Goal: Answer question/provide support

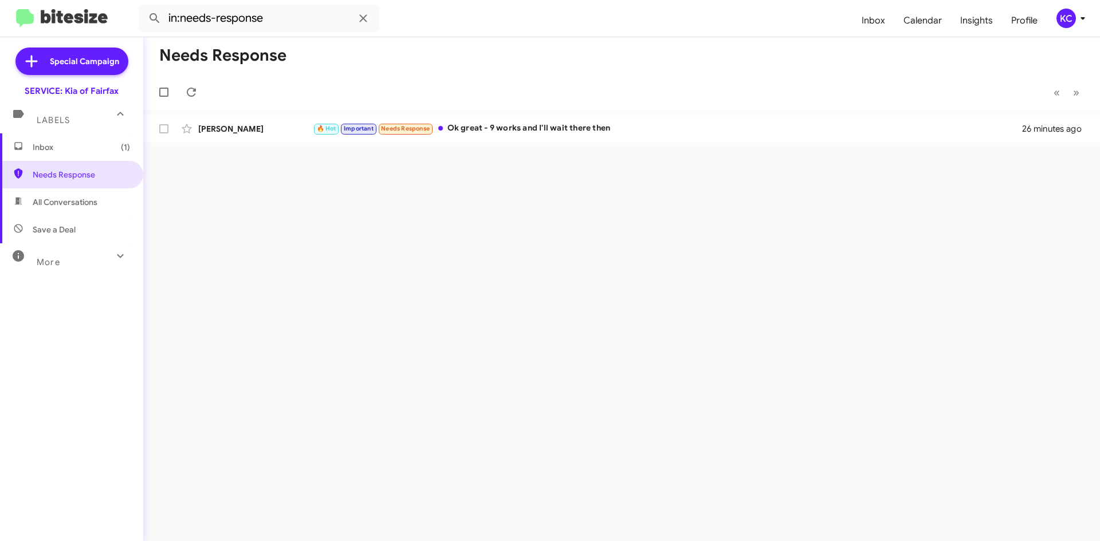
click at [95, 148] on span "Inbox (1)" at bounding box center [81, 147] width 97 height 11
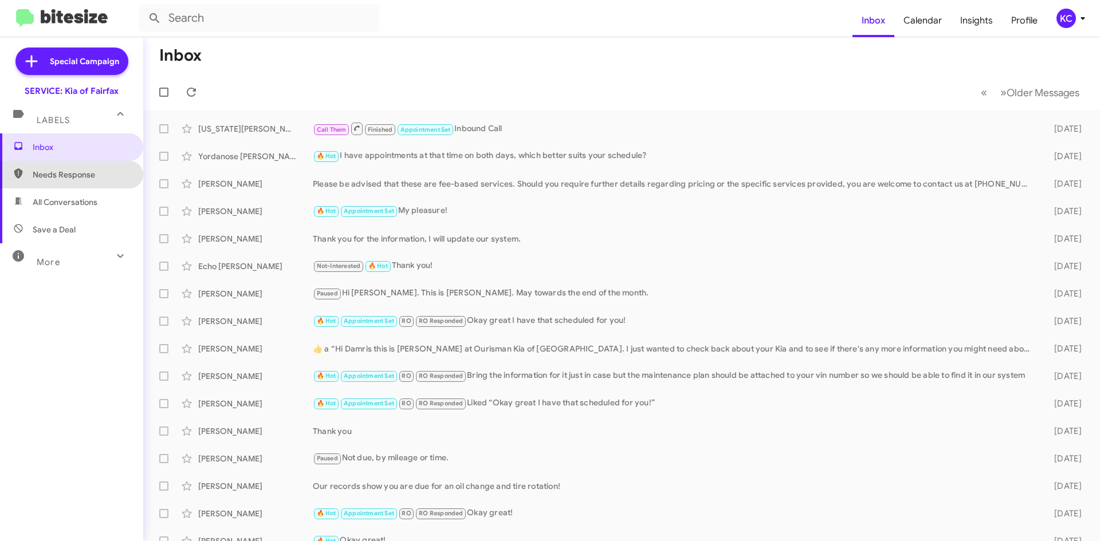
click at [82, 178] on span "Needs Response" at bounding box center [81, 174] width 97 height 11
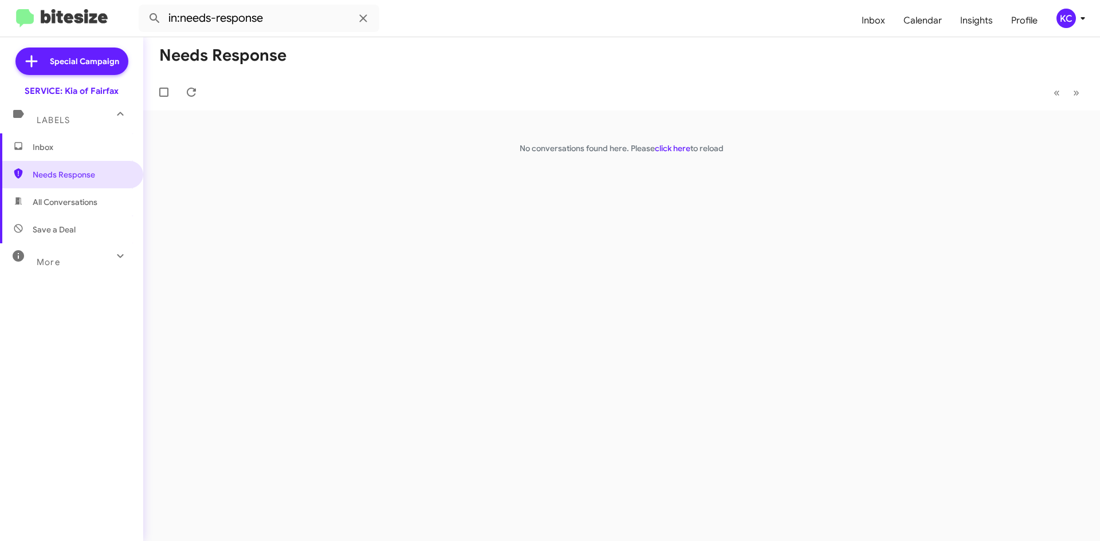
click at [77, 211] on span "All Conversations" at bounding box center [71, 202] width 143 height 28
type input "in:all-conversations"
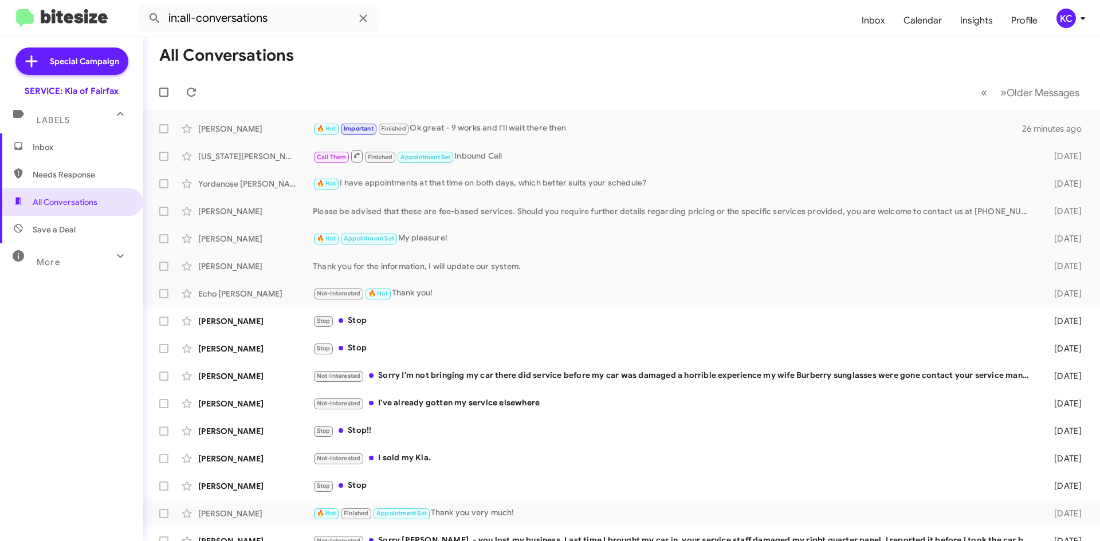
click at [78, 143] on span "Inbox" at bounding box center [81, 147] width 97 height 11
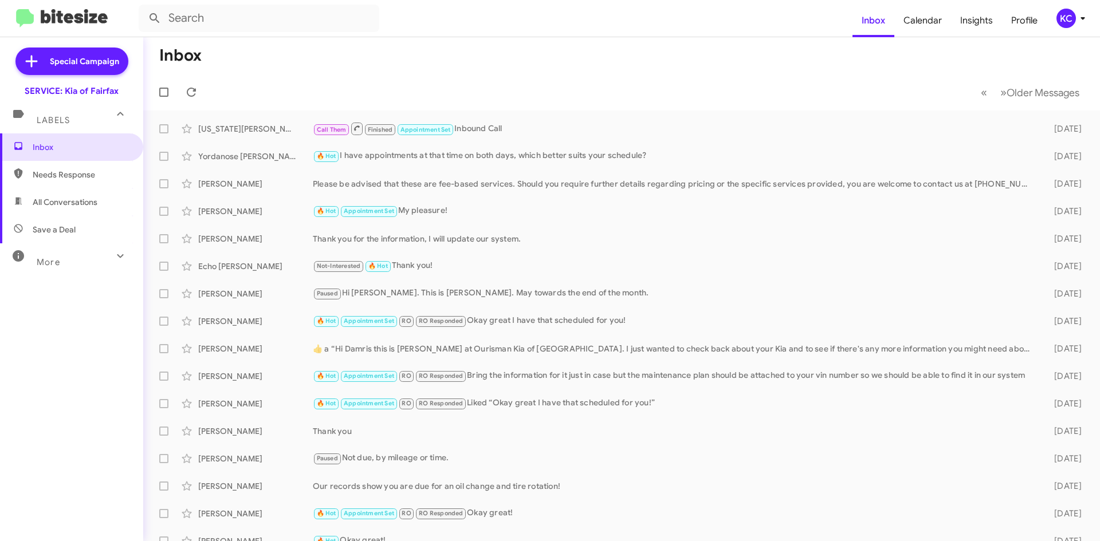
click at [1062, 19] on div "KC" at bounding box center [1065, 18] width 19 height 19
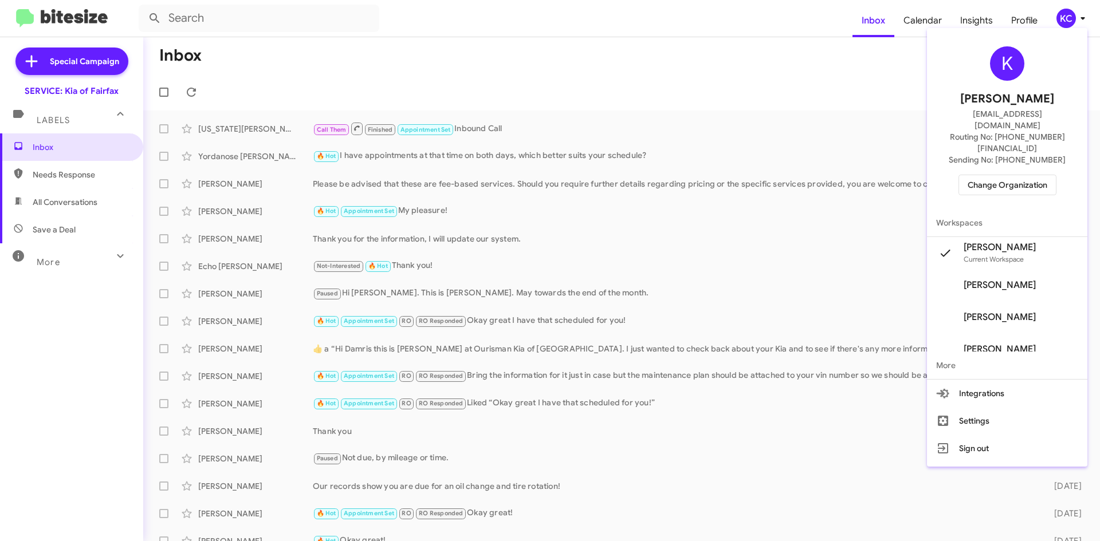
click at [1001, 175] on span "Change Organization" at bounding box center [1008, 184] width 80 height 19
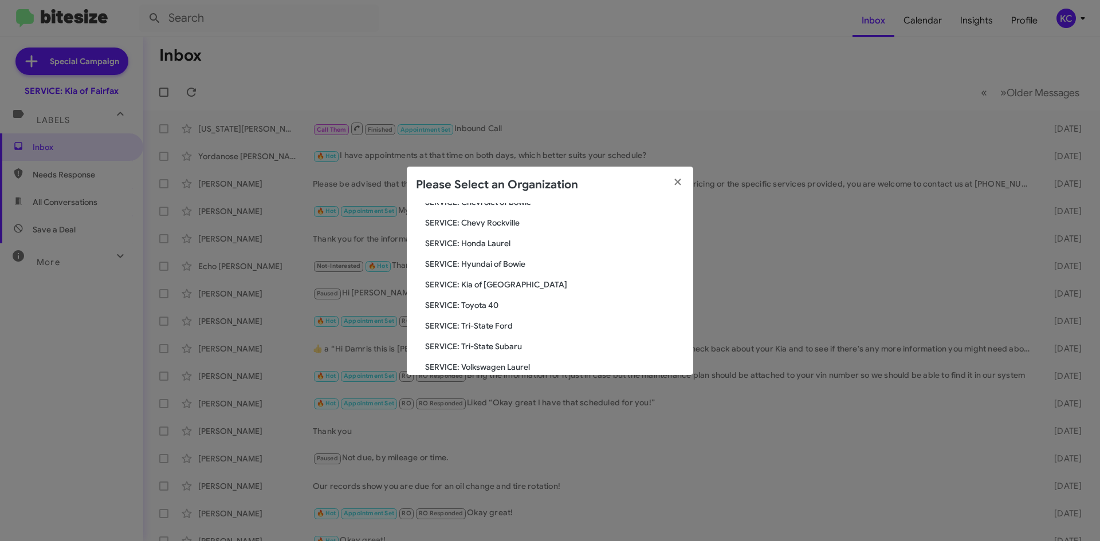
scroll to position [172, 0]
click at [488, 287] on span "SERVICE: Toyota 40" at bounding box center [554, 287] width 259 height 11
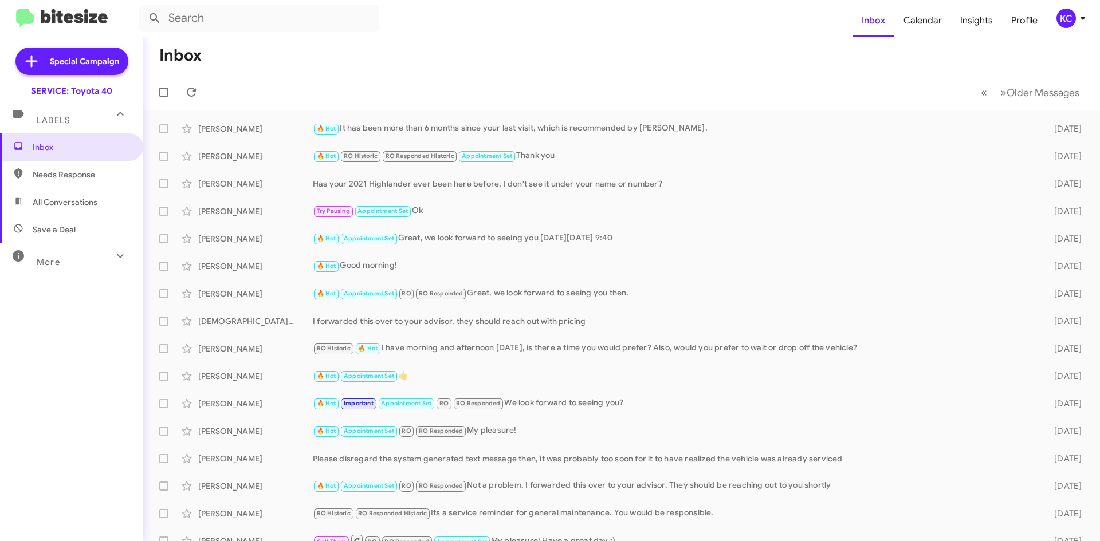
click at [61, 180] on span "Needs Response" at bounding box center [81, 174] width 97 height 11
type input "in:needs-response"
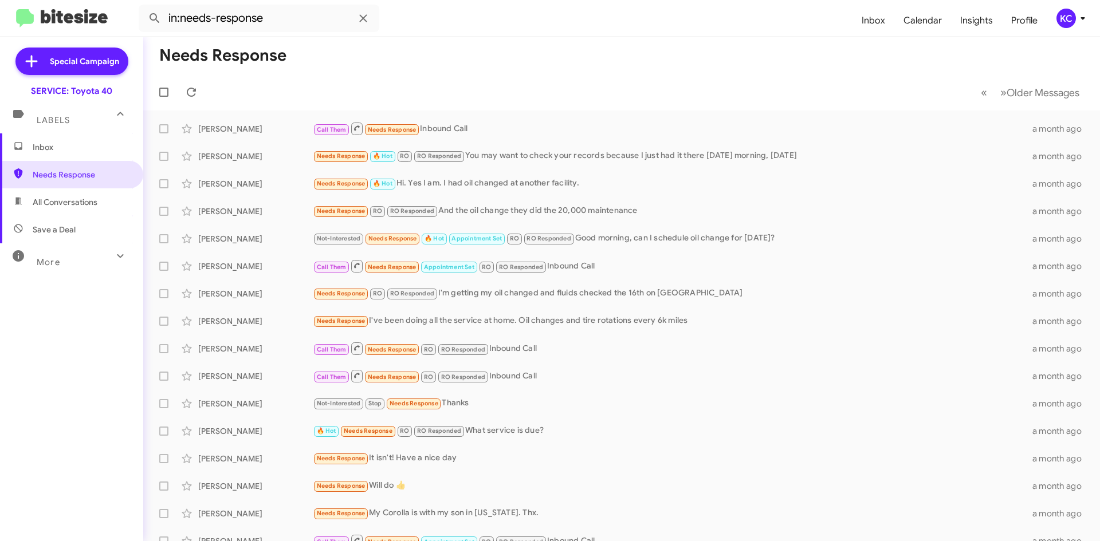
click at [1061, 17] on div "KC" at bounding box center [1065, 18] width 19 height 19
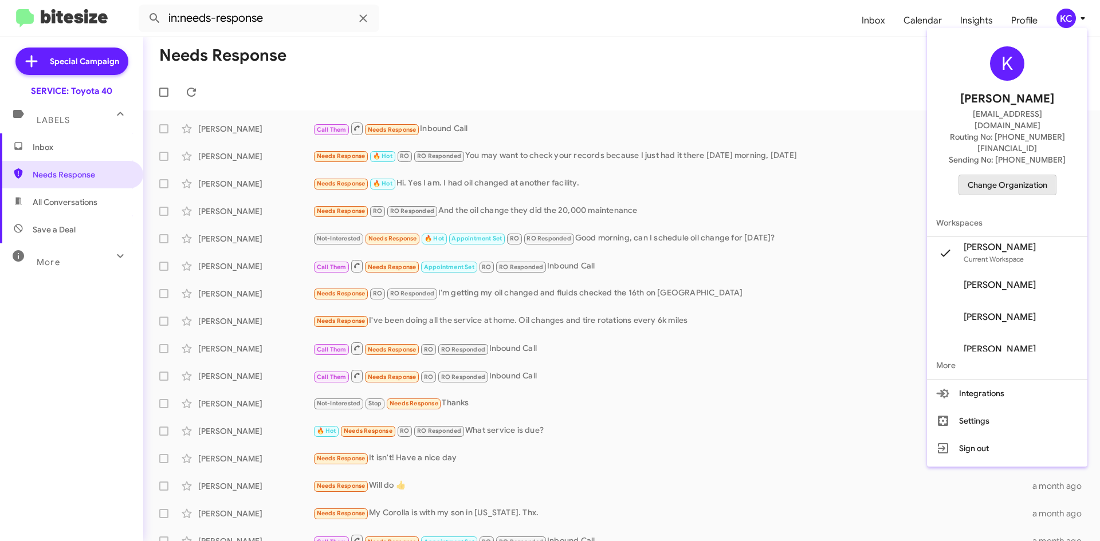
click at [1009, 175] on span "Change Organization" at bounding box center [1008, 184] width 80 height 19
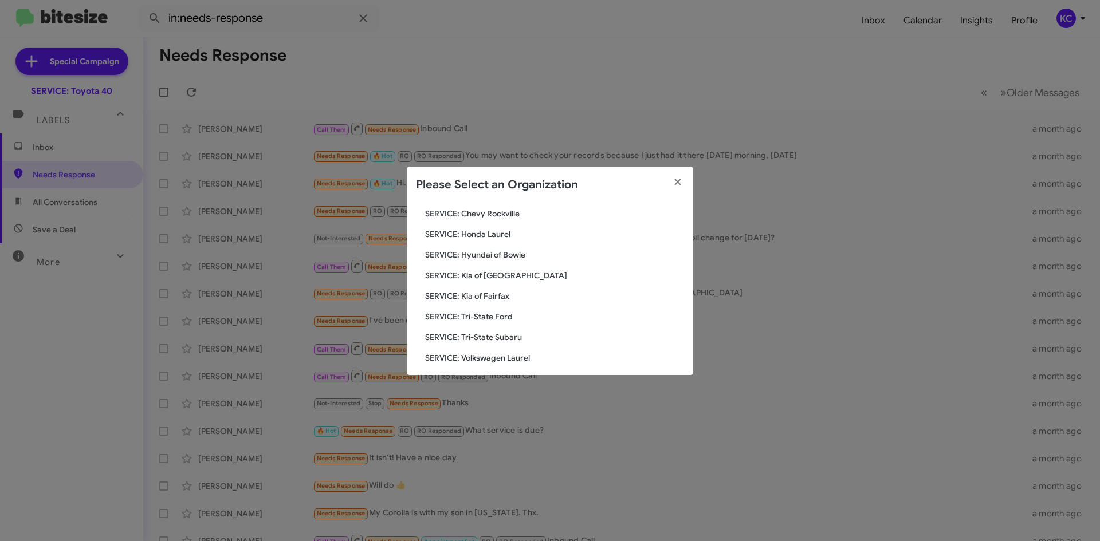
scroll to position [191, 0]
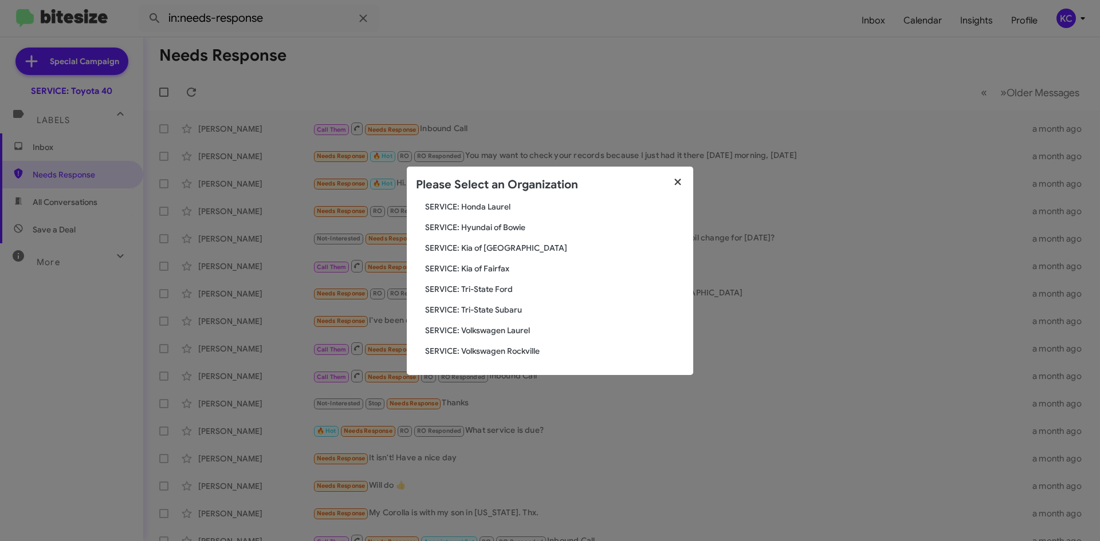
click at [671, 187] on button "button" at bounding box center [678, 183] width 32 height 32
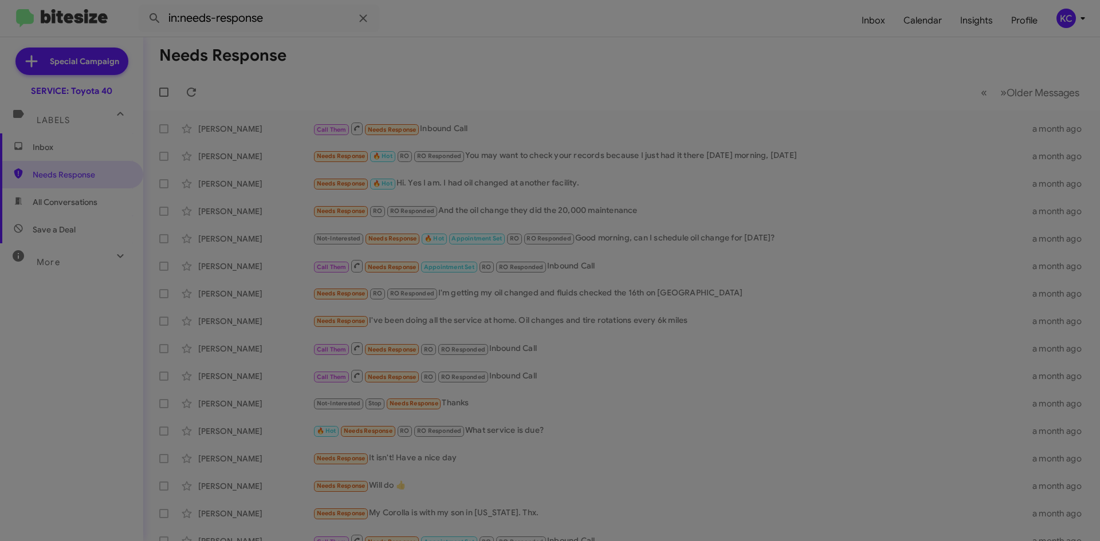
click at [696, 173] on modal-container "Please Select an Organization Search SERVICE: Toyota 40 Current Org SERVICE: CD…" at bounding box center [550, 270] width 1100 height 541
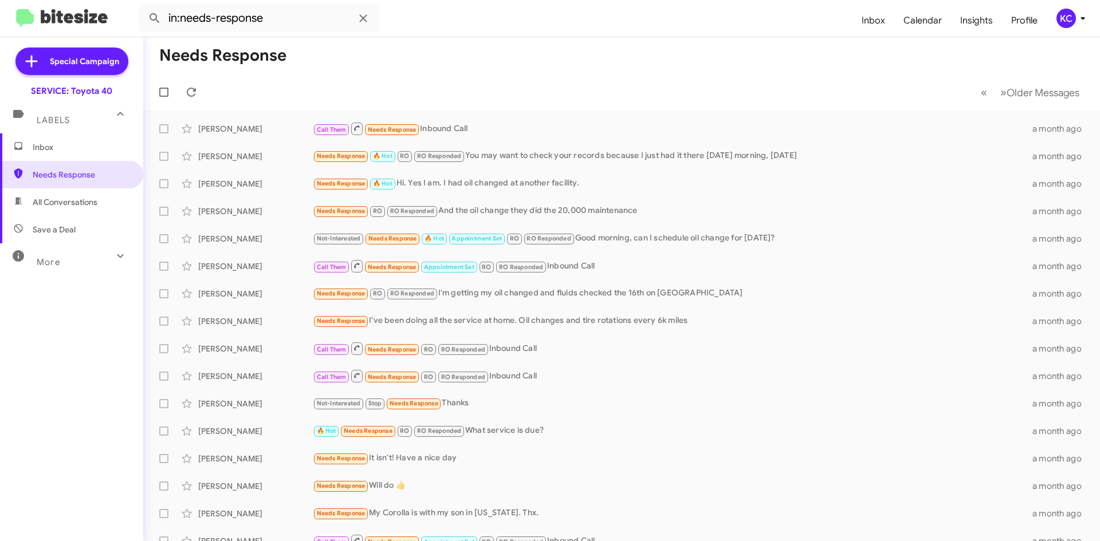
click at [1076, 24] on icon at bounding box center [1083, 18] width 14 height 14
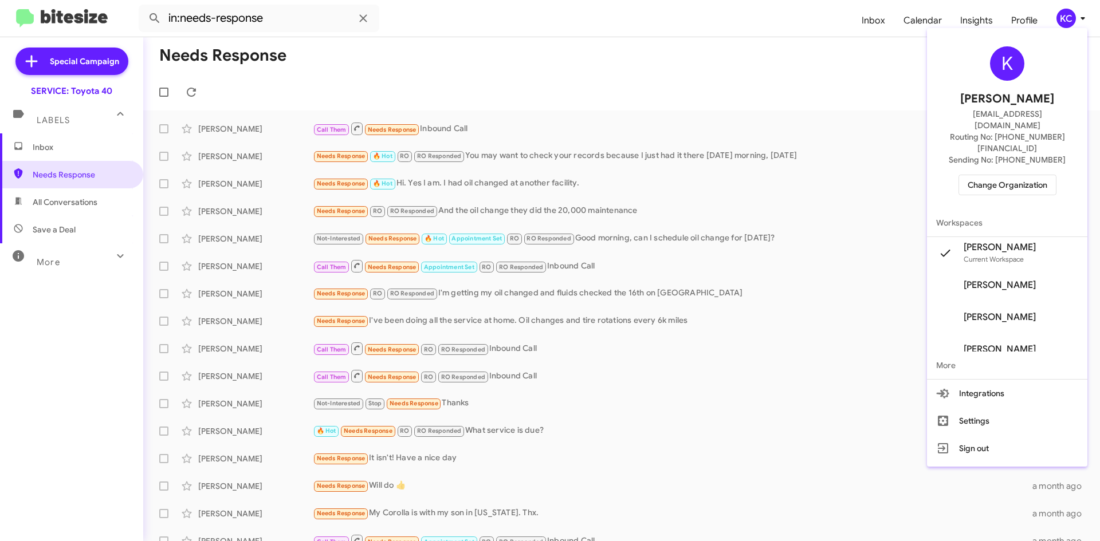
click at [1028, 175] on span "Change Organization" at bounding box center [1008, 184] width 80 height 19
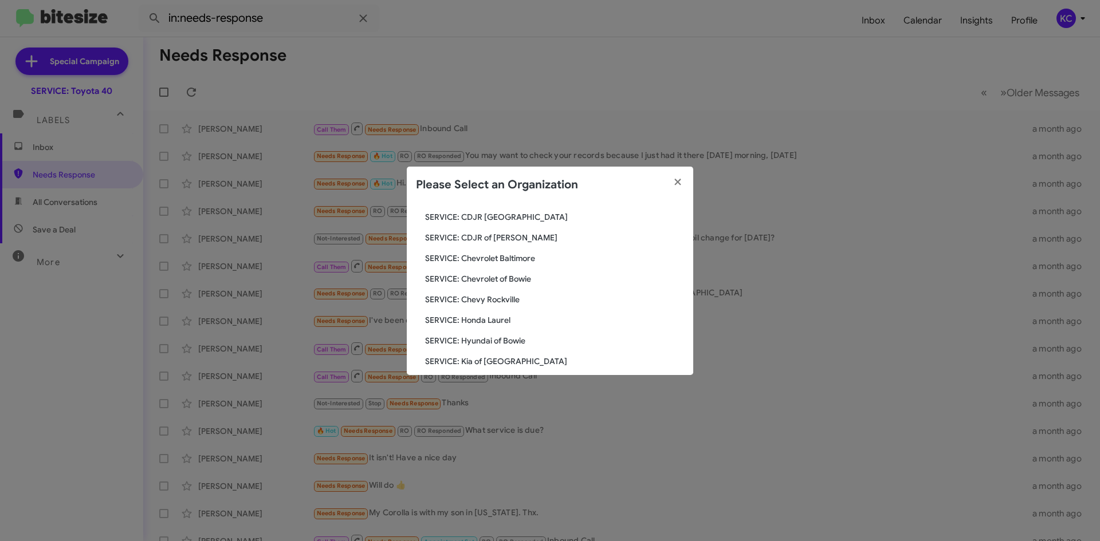
scroll to position [76, 0]
click at [512, 341] on span "SERVICE: Hyundai of Bowie" at bounding box center [554, 341] width 259 height 11
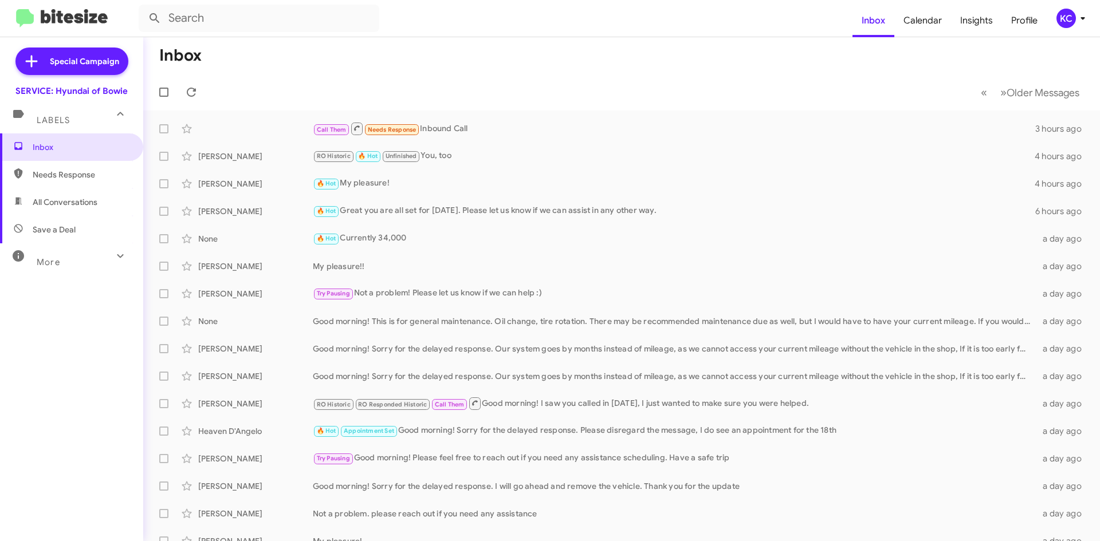
click at [1061, 16] on div "KC" at bounding box center [1065, 18] width 19 height 19
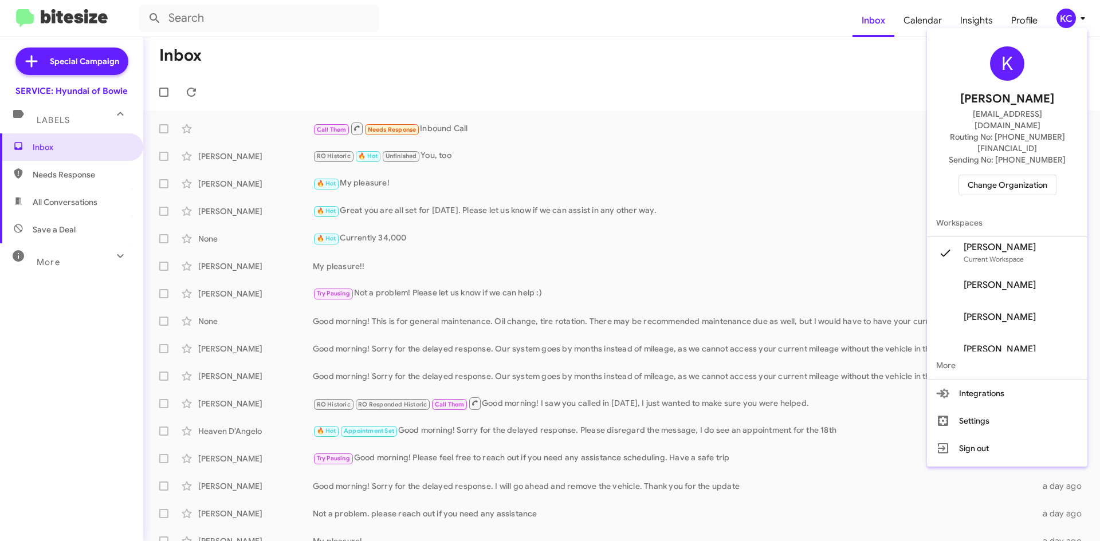
click at [1008, 175] on span "Change Organization" at bounding box center [1008, 184] width 80 height 19
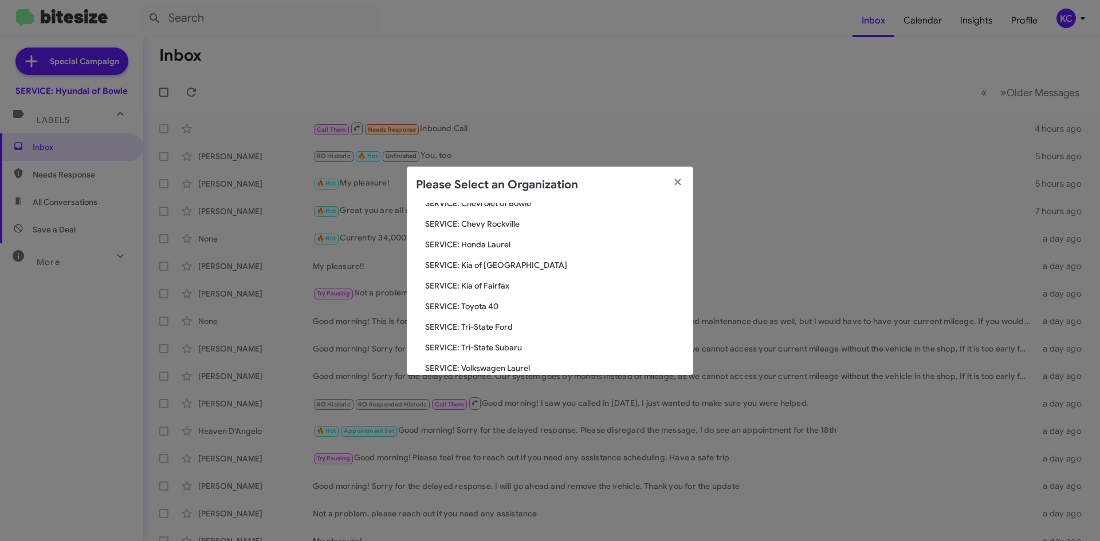
scroll to position [172, 0]
click at [487, 288] on span "SERVICE: Toyota 40" at bounding box center [554, 287] width 259 height 11
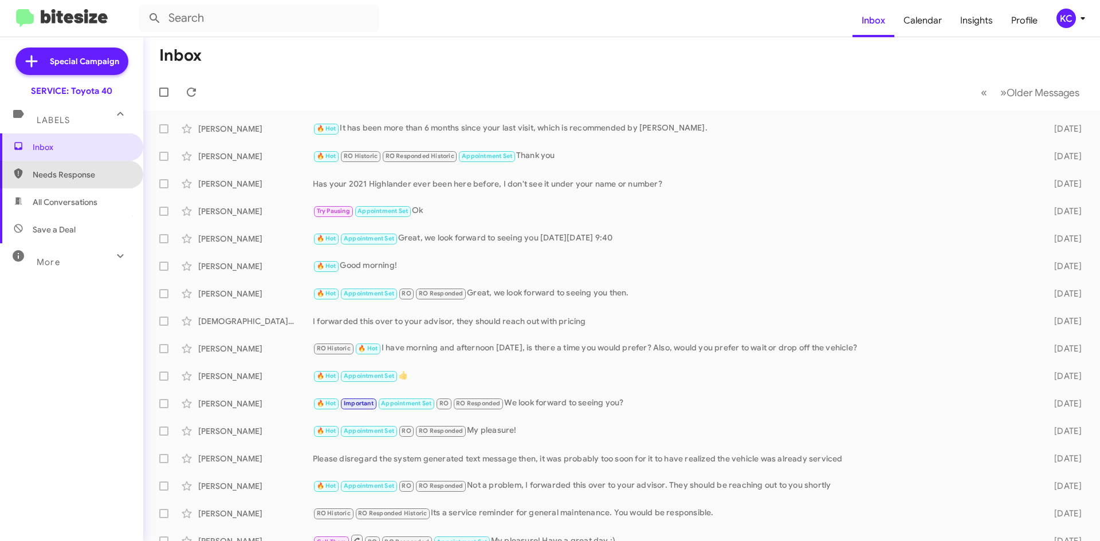
click at [76, 176] on span "Needs Response" at bounding box center [81, 174] width 97 height 11
type input "in:needs-response"
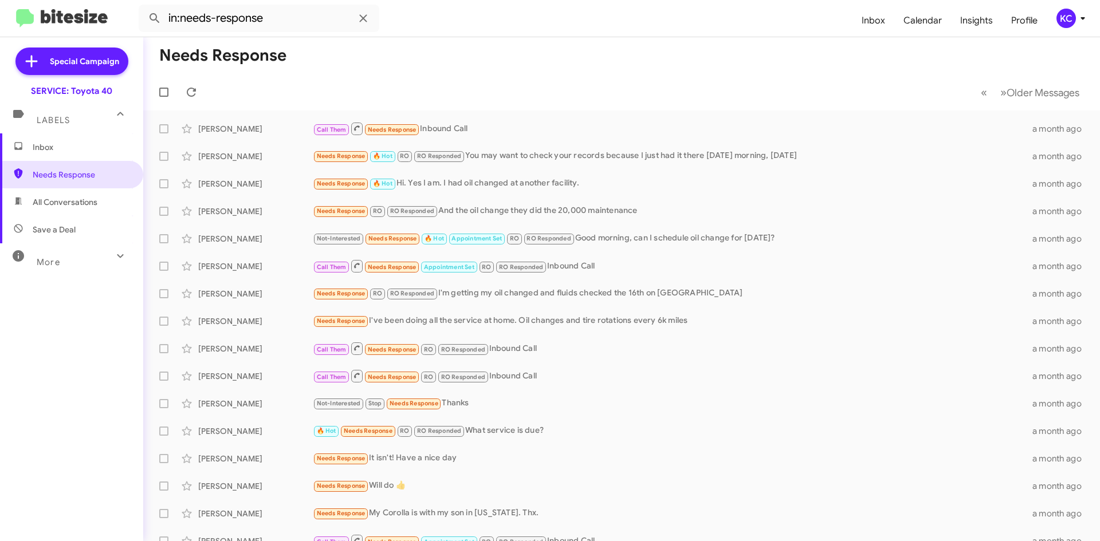
click at [1059, 14] on div "KC" at bounding box center [1065, 18] width 19 height 19
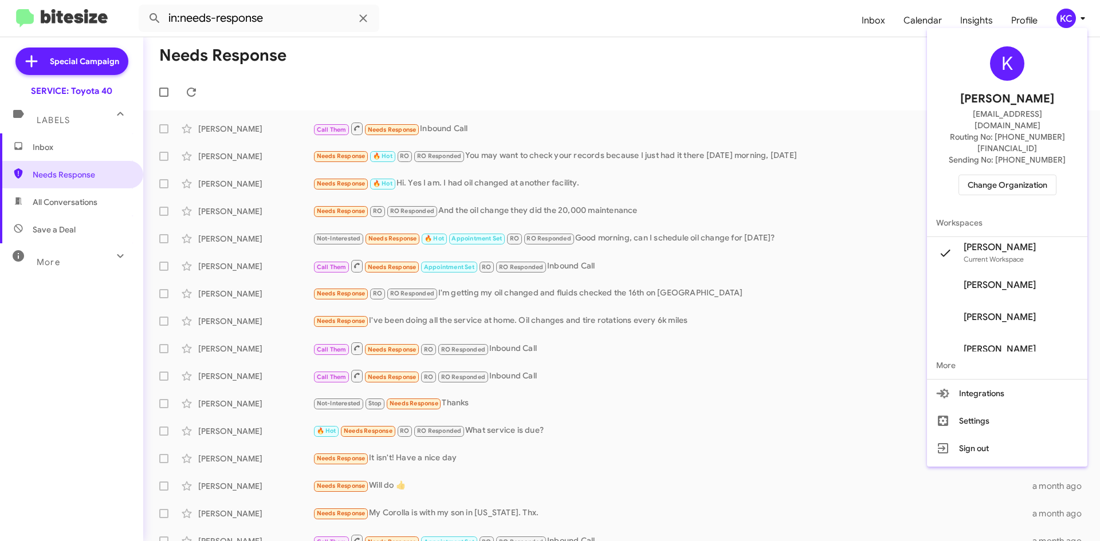
click at [1005, 175] on span "Change Organization" at bounding box center [1008, 184] width 80 height 19
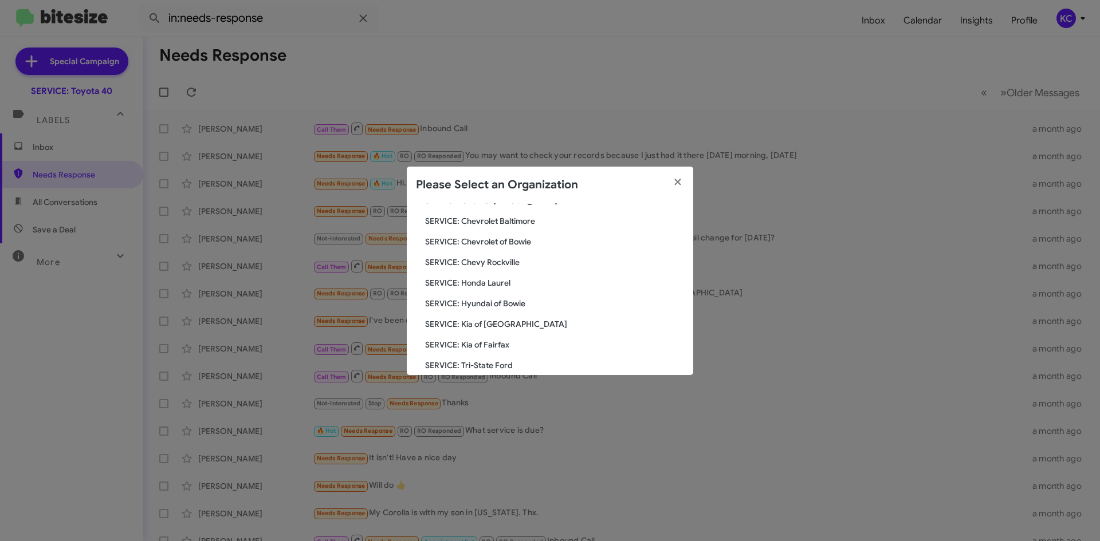
scroll to position [191, 0]
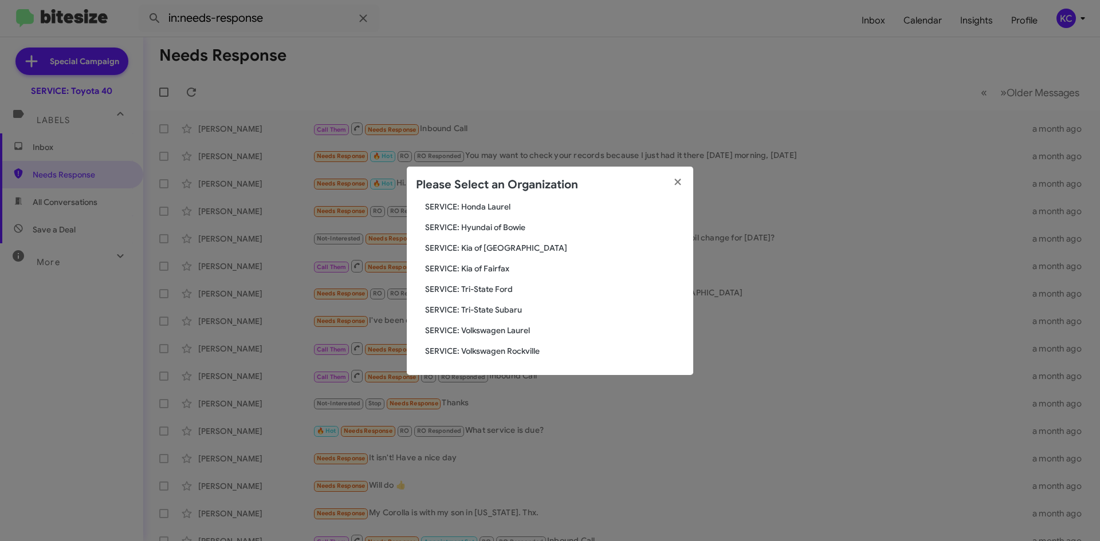
click at [490, 264] on span "SERVICE: Kia of Fairfax" at bounding box center [554, 268] width 259 height 11
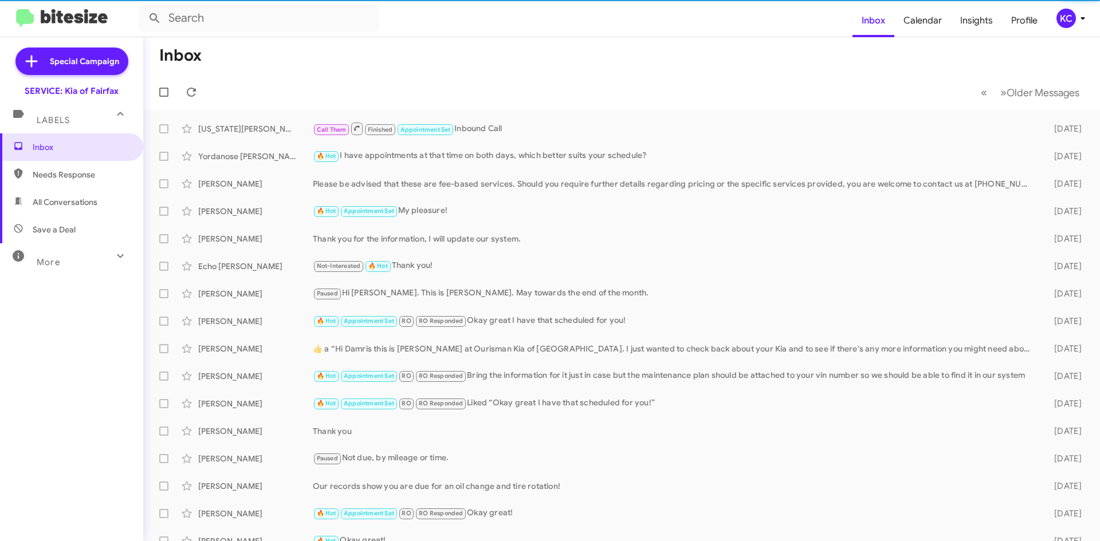
click at [63, 163] on span "Needs Response" at bounding box center [71, 175] width 143 height 28
type input "in:needs-response"
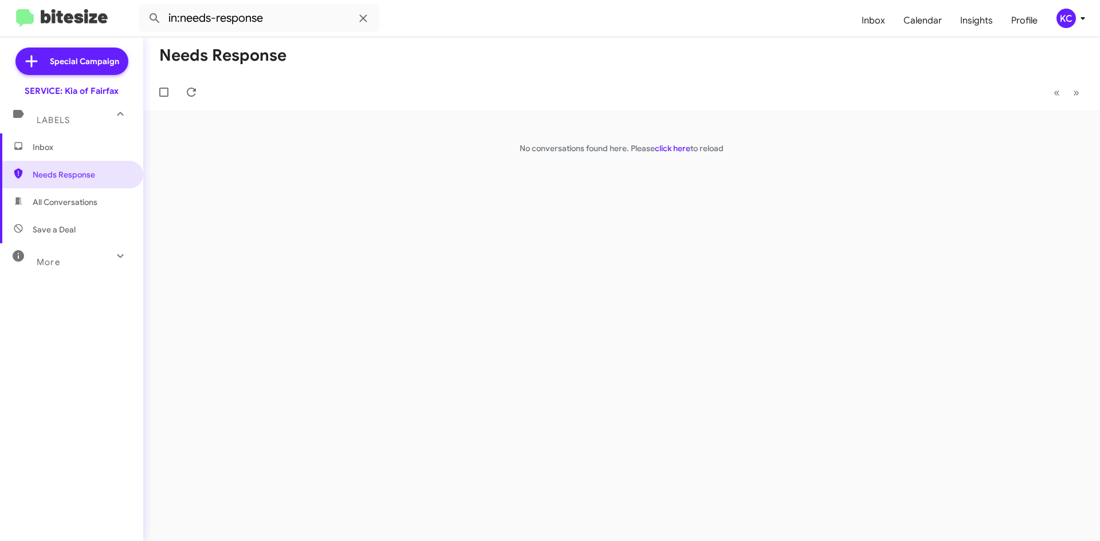
click at [1070, 17] on div "KC" at bounding box center [1065, 18] width 19 height 19
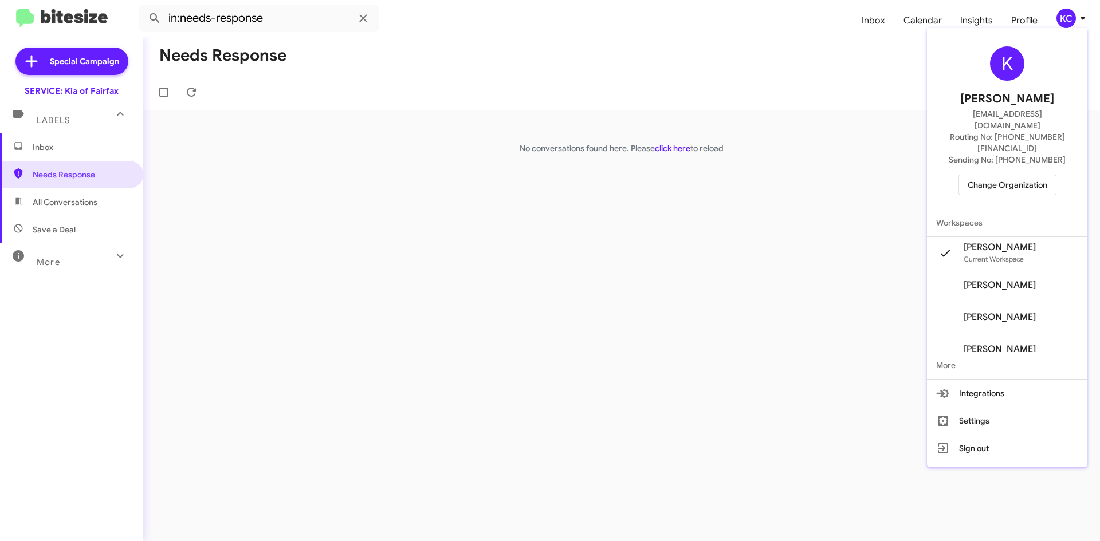
click at [1019, 175] on span "Change Organization" at bounding box center [1008, 184] width 80 height 19
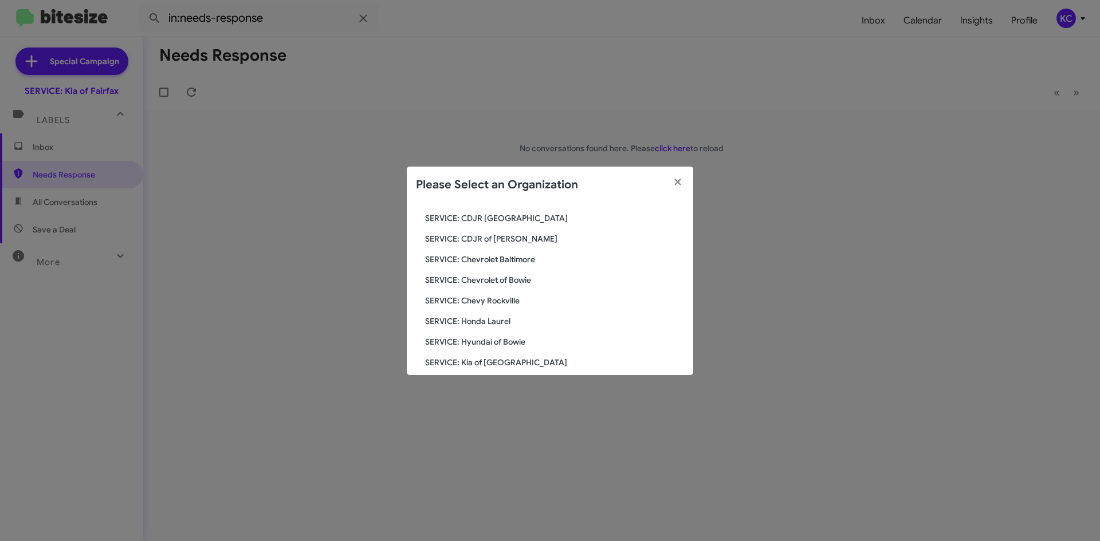
scroll to position [19, 0]
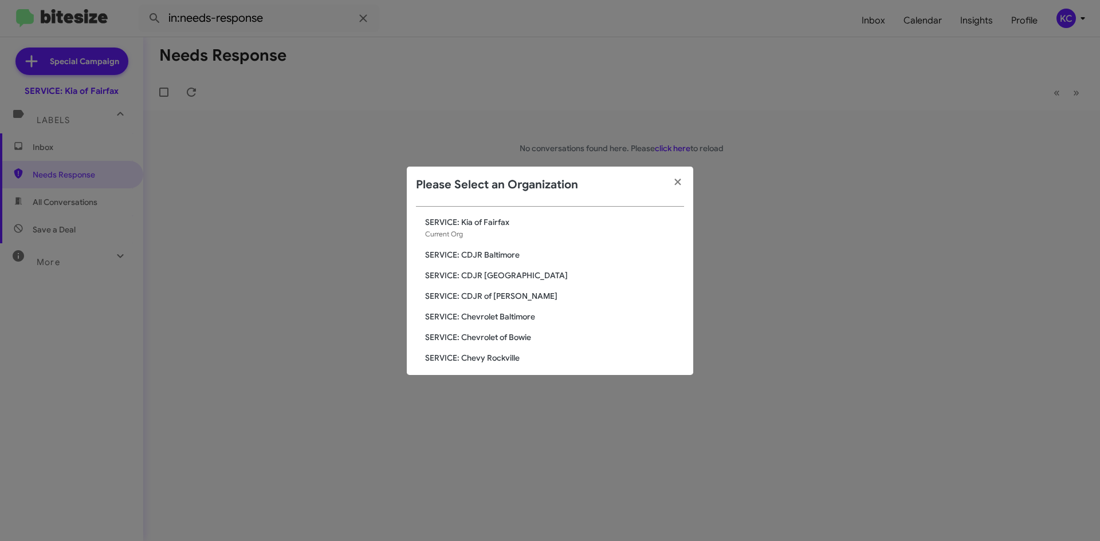
click at [492, 293] on span "SERVICE: CDJR of [PERSON_NAME]" at bounding box center [554, 295] width 259 height 11
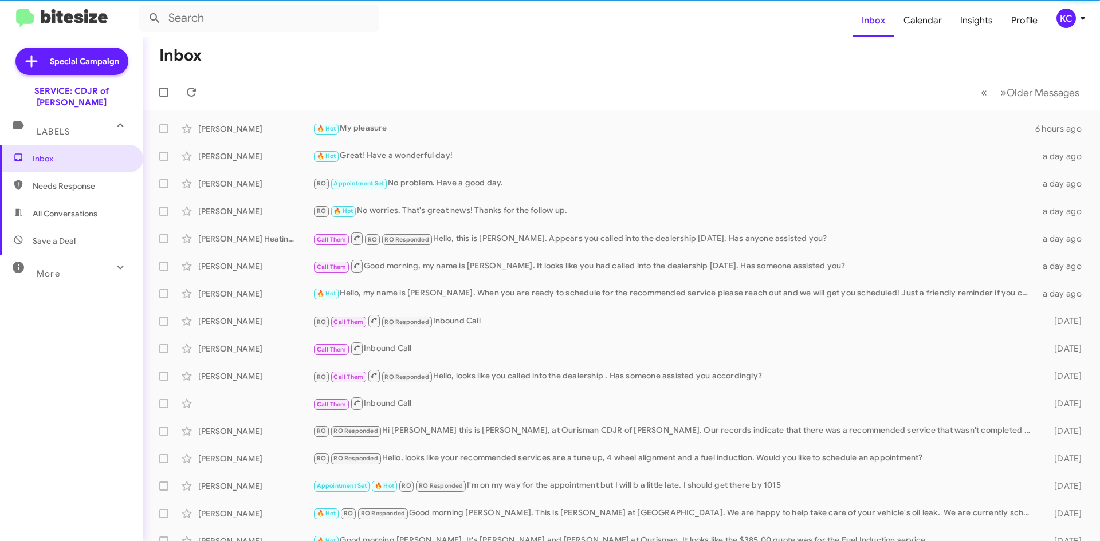
click at [45, 182] on span "Needs Response" at bounding box center [71, 186] width 143 height 28
type input "in:needs-response"
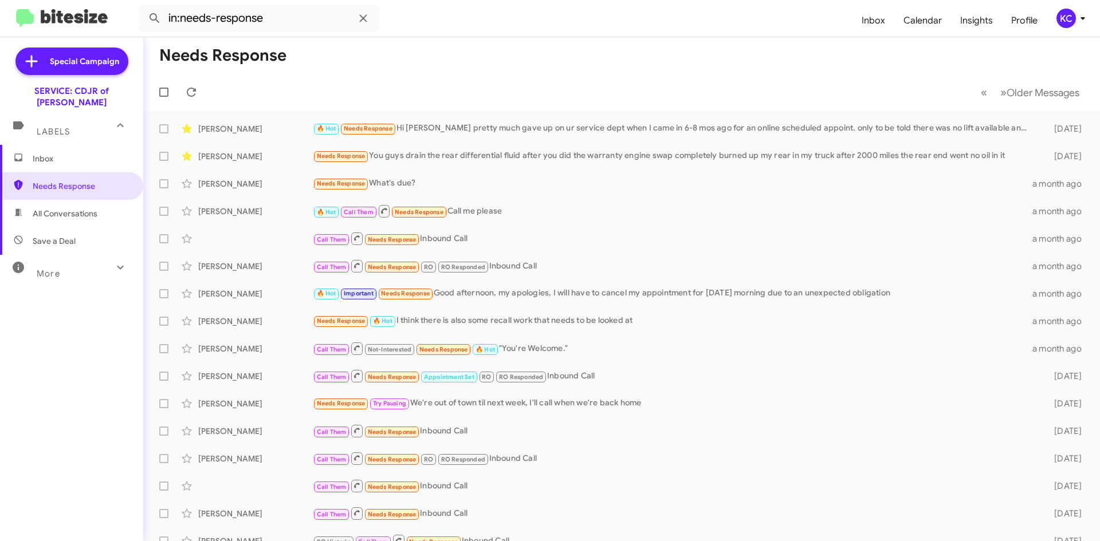
click at [1063, 8] on mat-toolbar "in:needs-response Inbox Calendar Insights Profile KC" at bounding box center [550, 18] width 1100 height 37
click at [1064, 17] on div "KC" at bounding box center [1065, 18] width 19 height 19
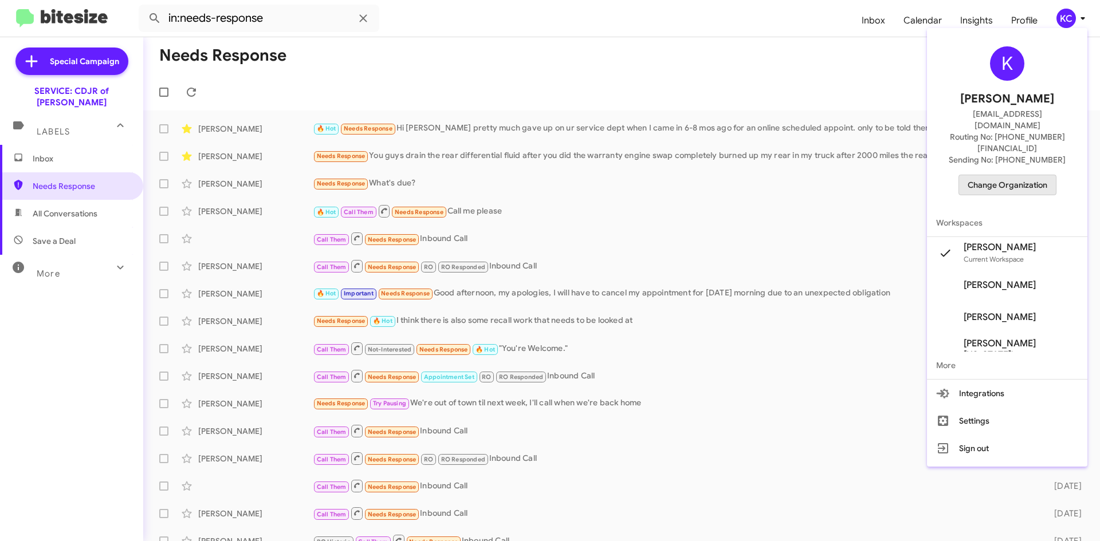
click at [1034, 175] on span "Change Organization" at bounding box center [1008, 184] width 80 height 19
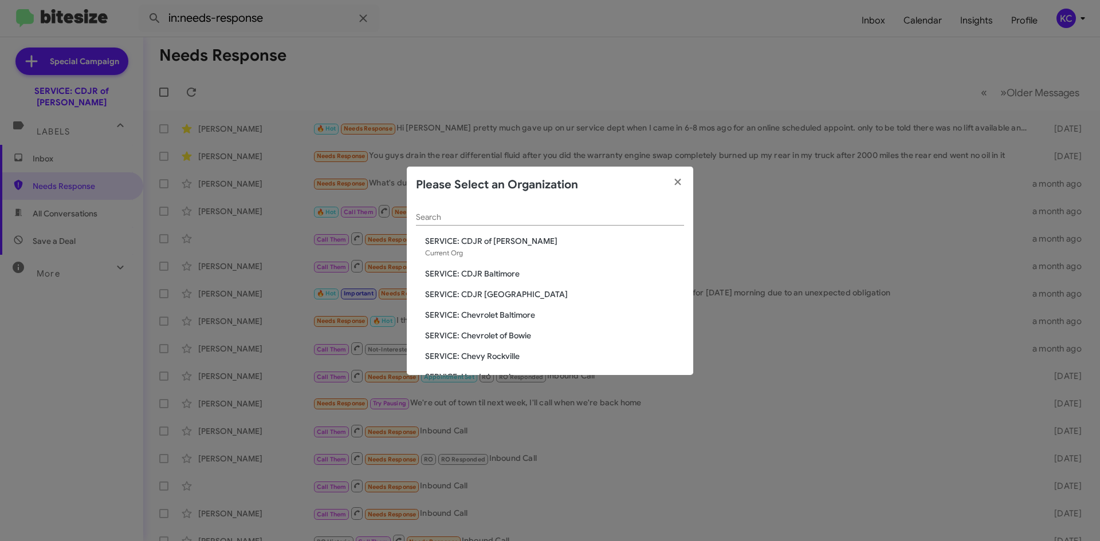
click at [454, 276] on span "SERVICE: CDJR Baltimore" at bounding box center [554, 273] width 259 height 11
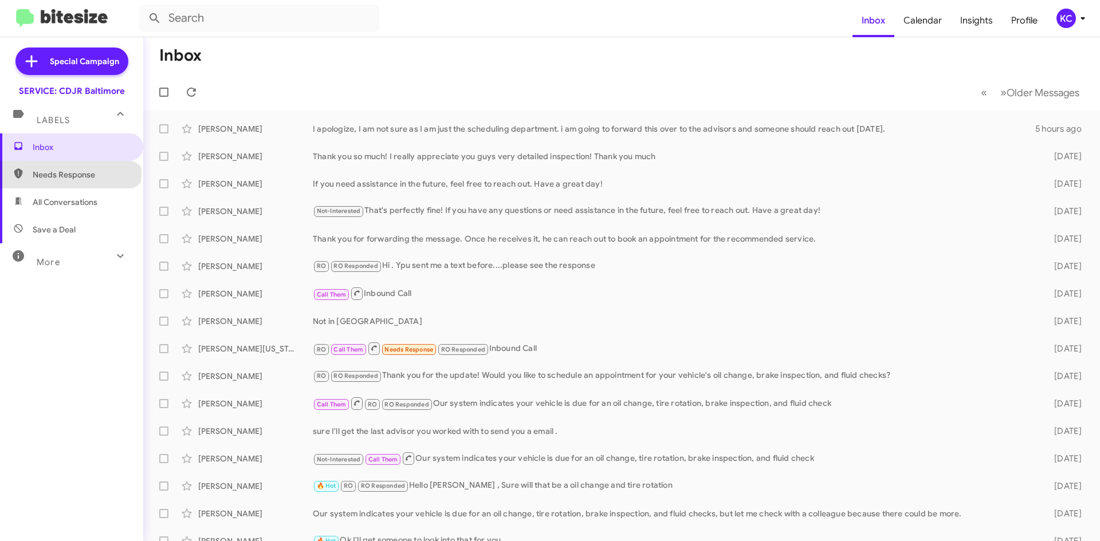
click at [70, 174] on span "Needs Response" at bounding box center [81, 174] width 97 height 11
type input "in:needs-response"
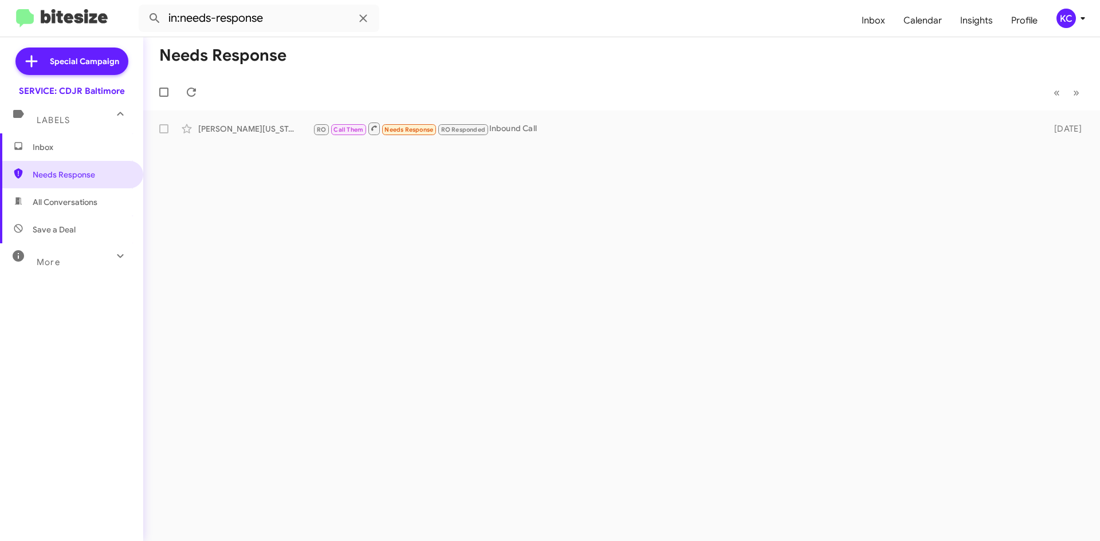
click at [1062, 15] on div "KC" at bounding box center [1065, 18] width 19 height 19
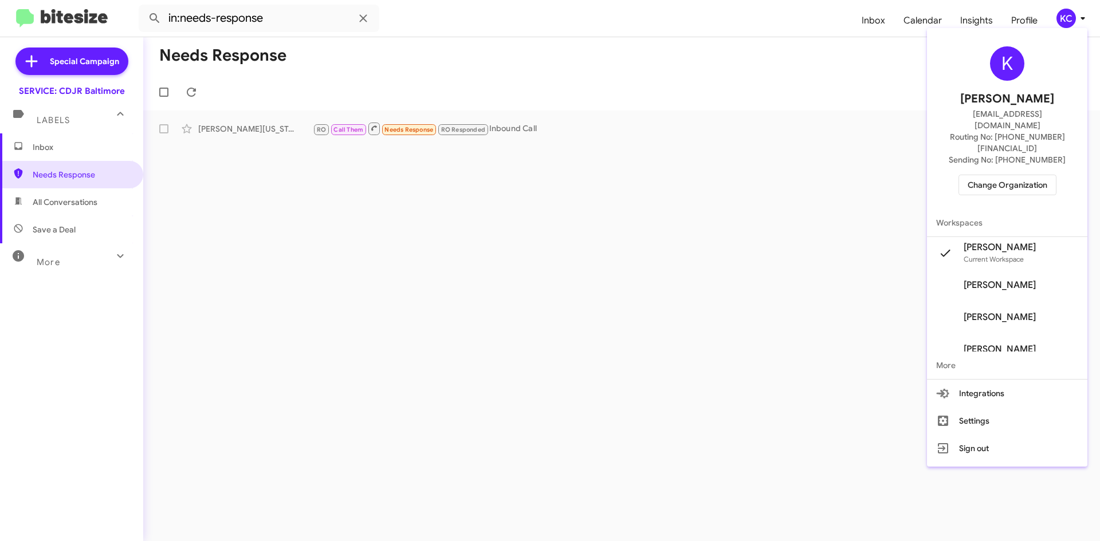
click at [598, 25] on div at bounding box center [550, 270] width 1100 height 541
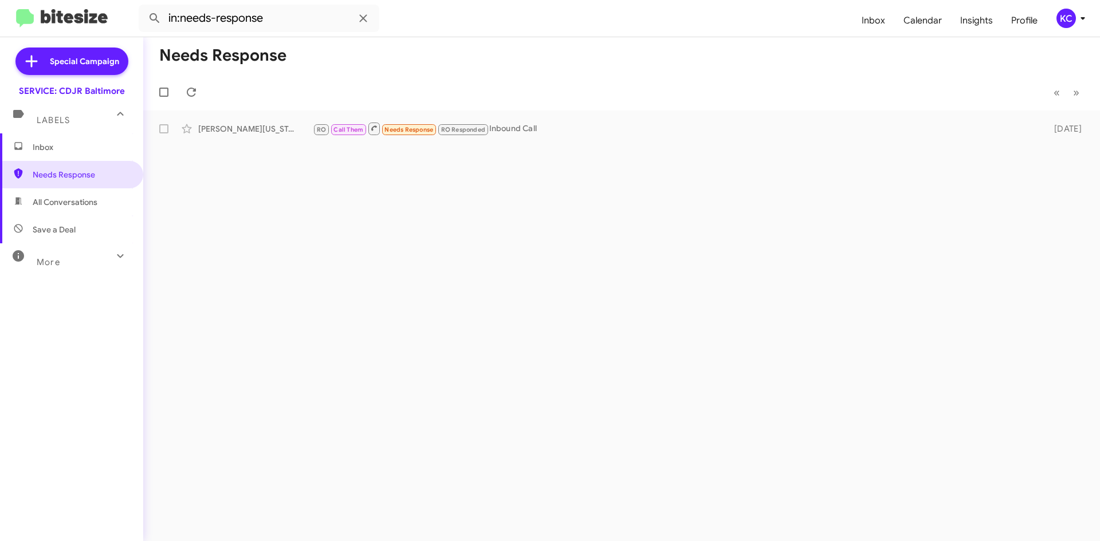
click at [1066, 25] on div "KC" at bounding box center [1065, 18] width 19 height 19
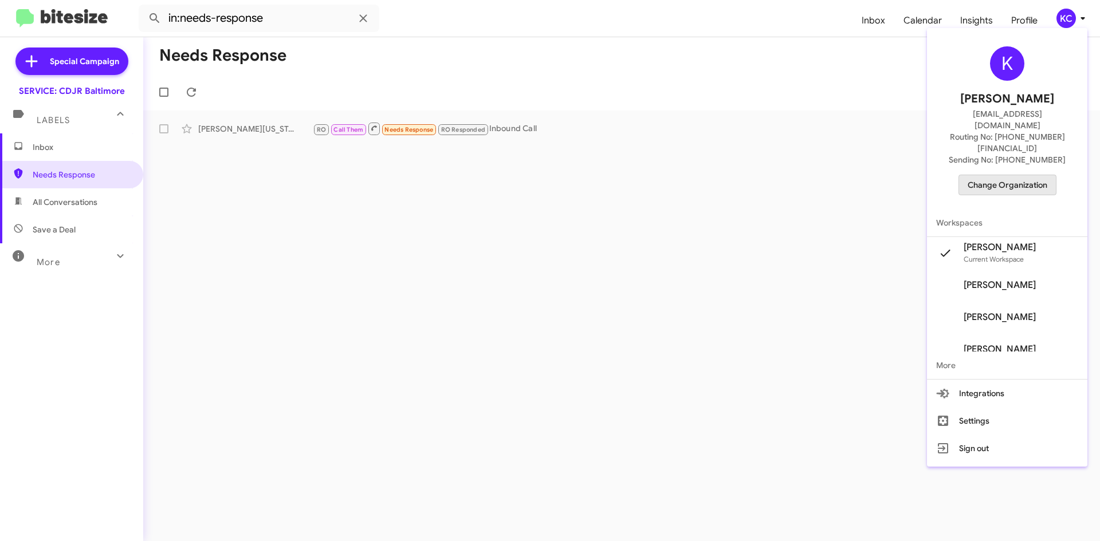
click at [1047, 175] on span "Change Organization" at bounding box center [1008, 184] width 80 height 19
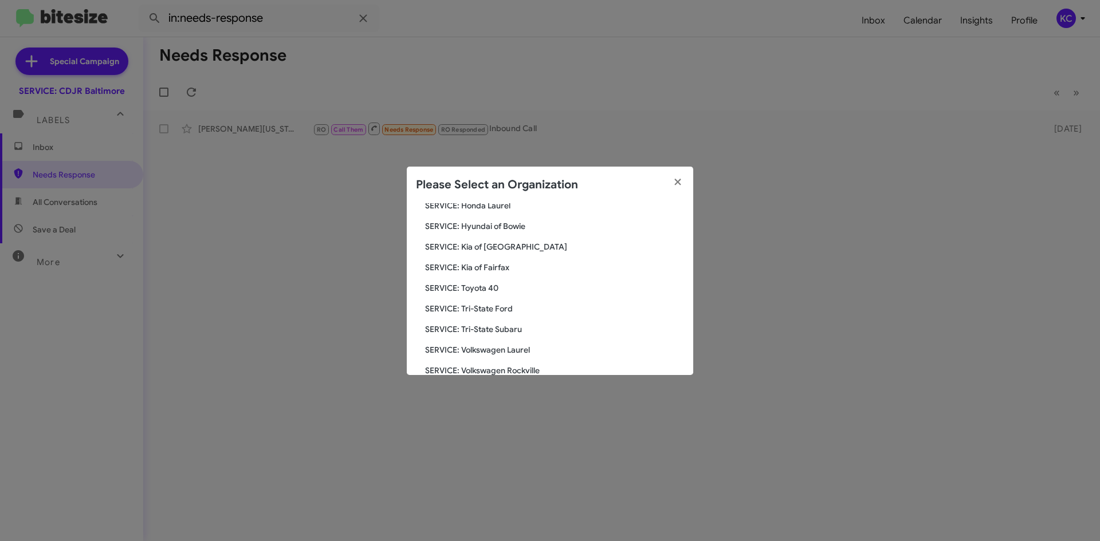
scroll to position [172, 0]
click at [485, 308] on span "SERVICE: Tri-State Ford" at bounding box center [554, 308] width 259 height 11
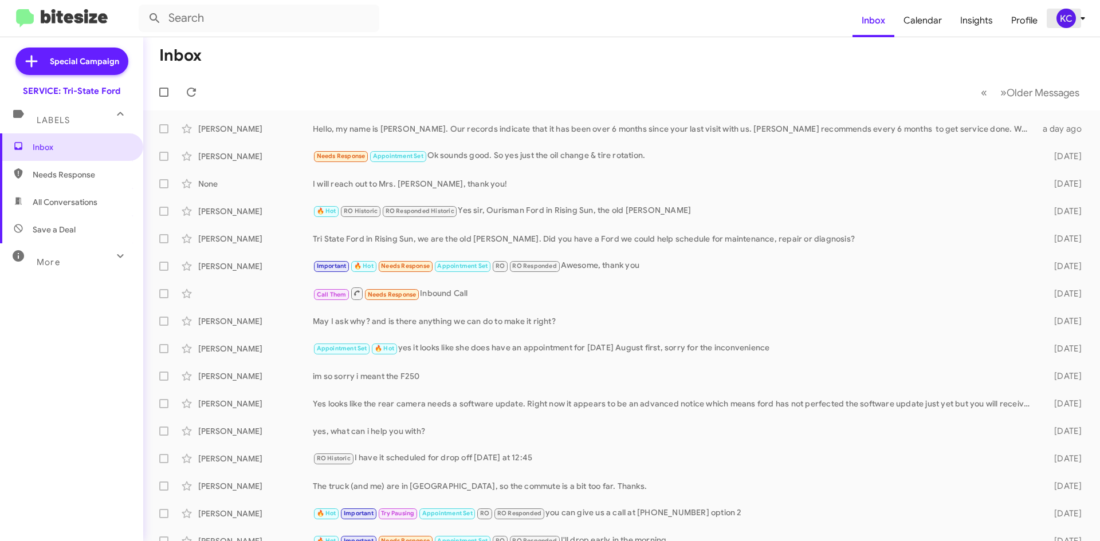
click at [1062, 24] on div "KC" at bounding box center [1065, 18] width 19 height 19
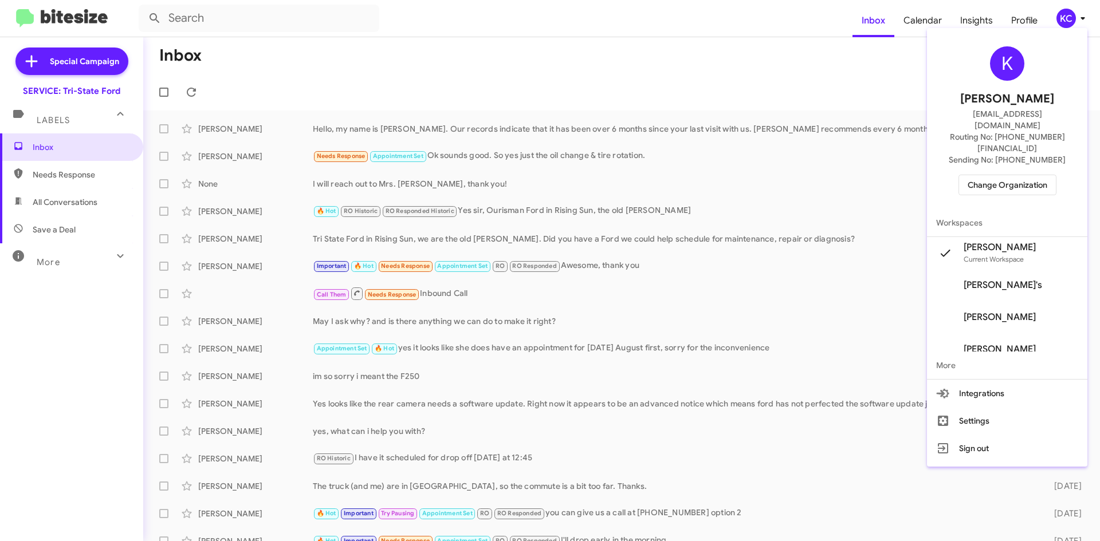
click at [1034, 175] on span "Change Organization" at bounding box center [1008, 184] width 80 height 19
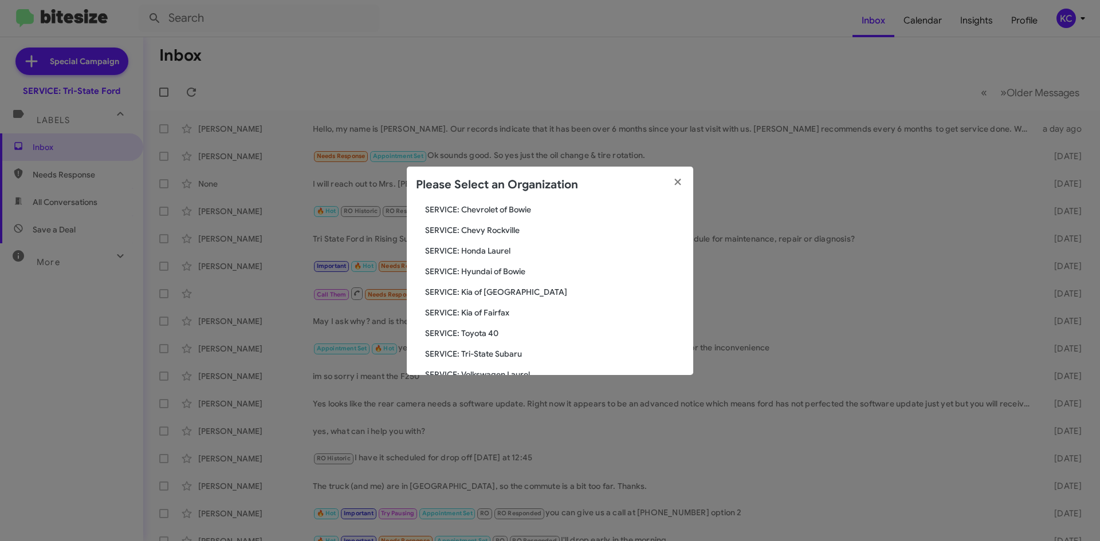
scroll to position [172, 0]
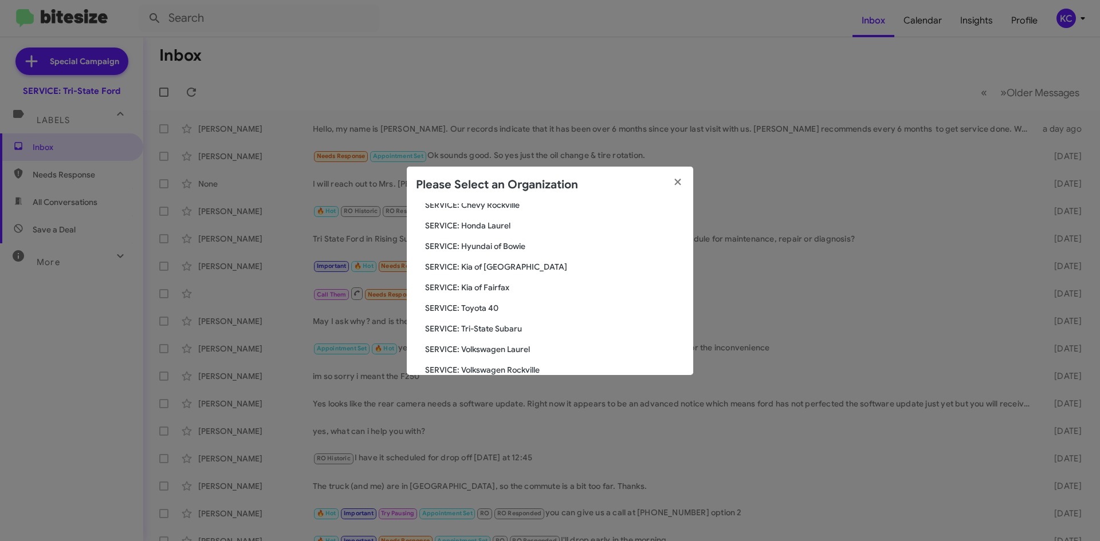
click at [462, 329] on span "SERVICE: Tri-State Subaru" at bounding box center [554, 328] width 259 height 11
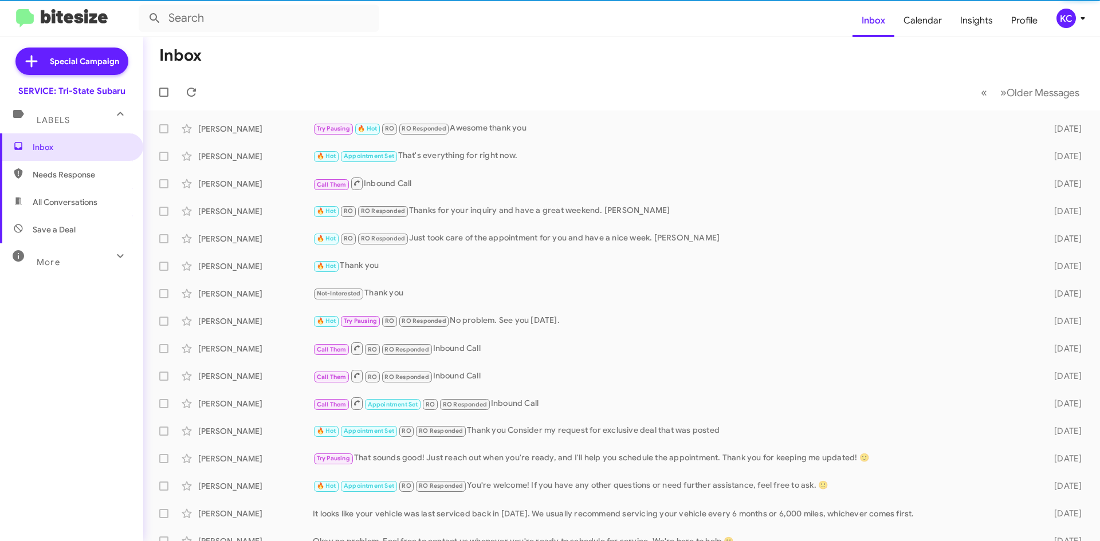
click at [78, 176] on span "Needs Response" at bounding box center [81, 174] width 97 height 11
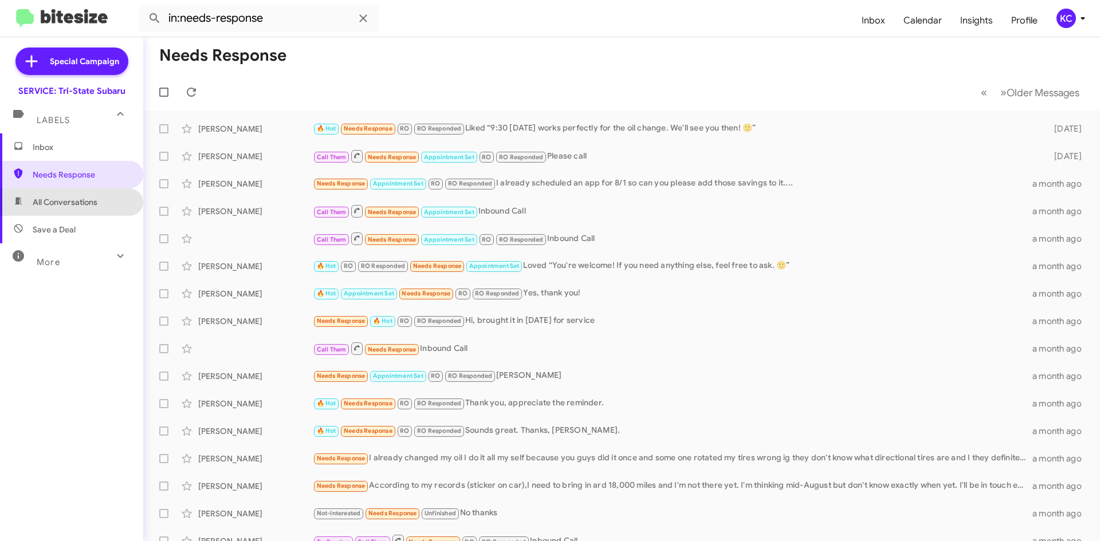
click at [85, 204] on span "All Conversations" at bounding box center [65, 202] width 65 height 11
type input "in:all-conversations"
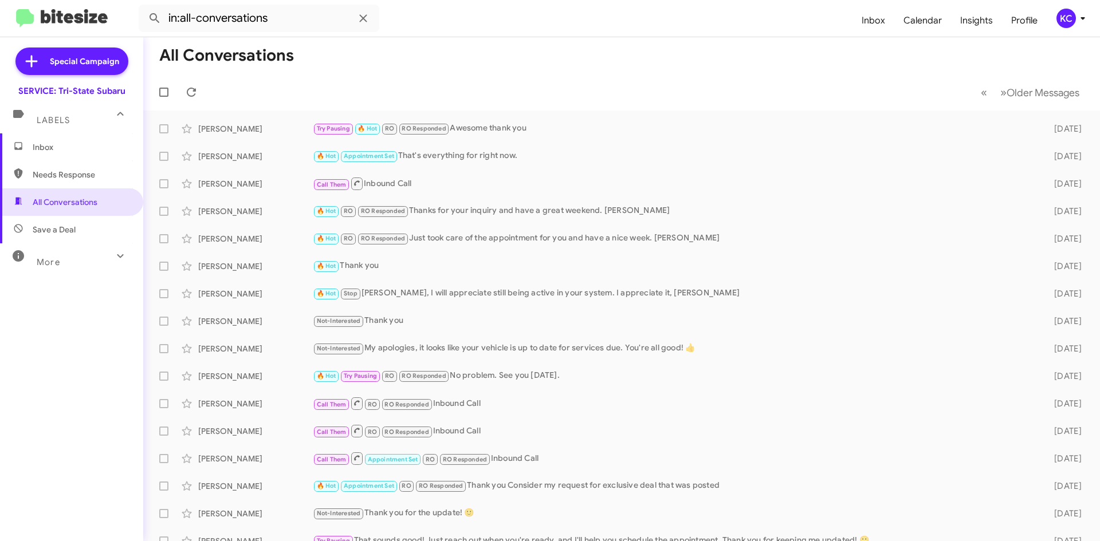
click at [57, 143] on span "Inbox" at bounding box center [81, 147] width 97 height 11
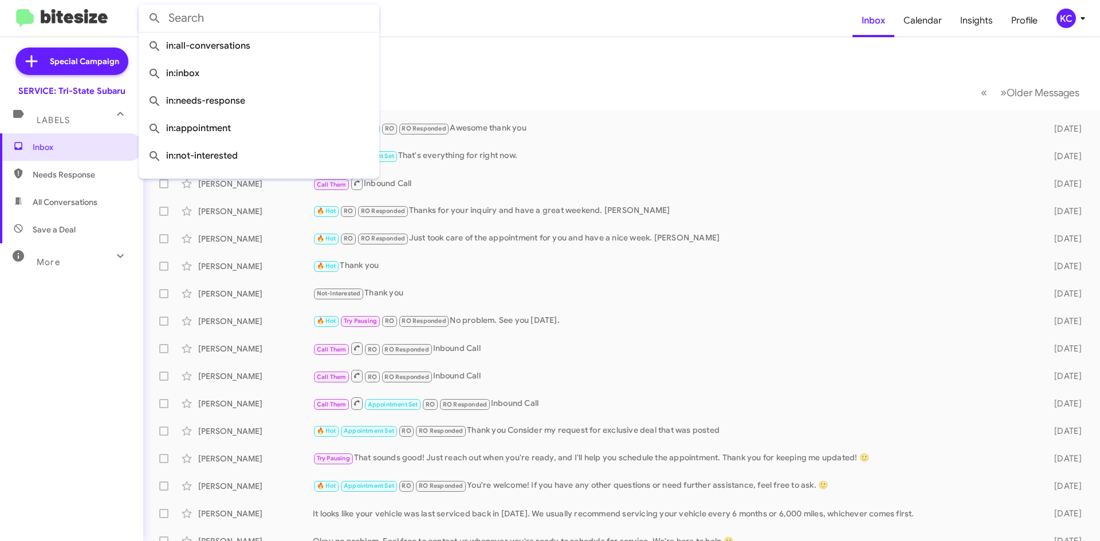
click at [273, 16] on input "text" at bounding box center [259, 19] width 241 height 28
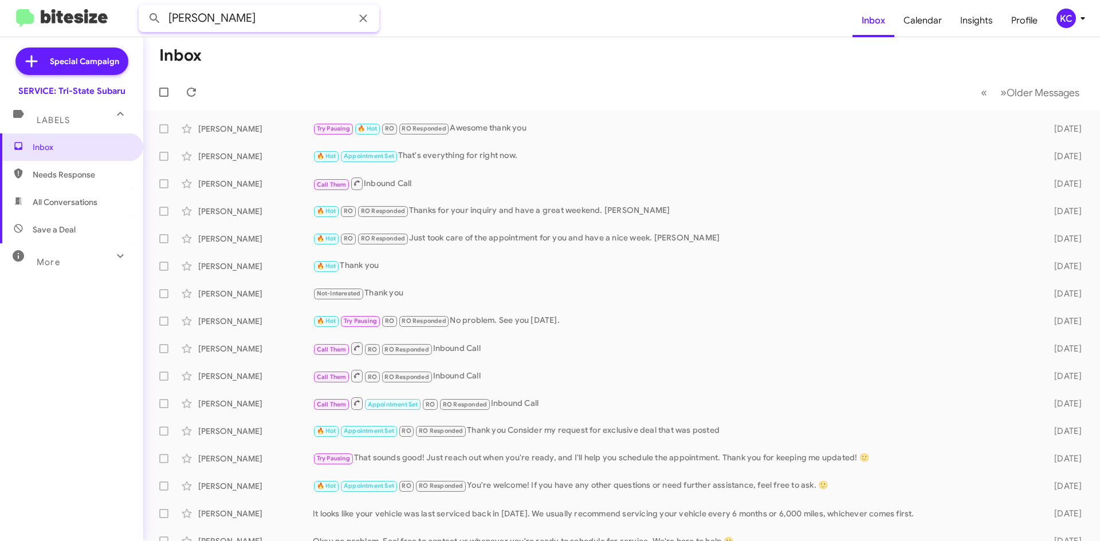
click at [143, 7] on button at bounding box center [154, 18] width 23 height 23
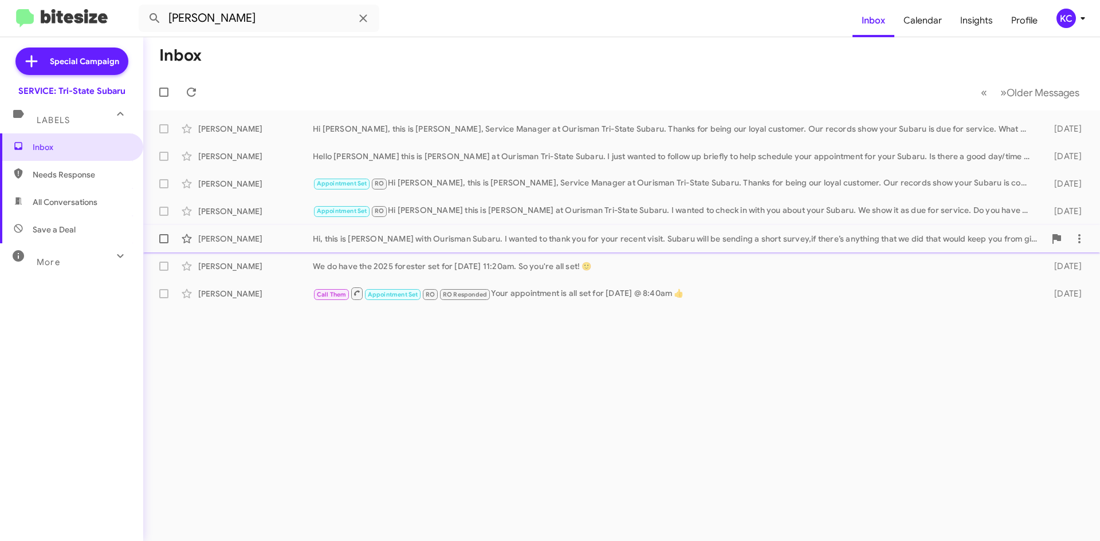
click at [274, 241] on div "[PERSON_NAME]" at bounding box center [255, 238] width 115 height 11
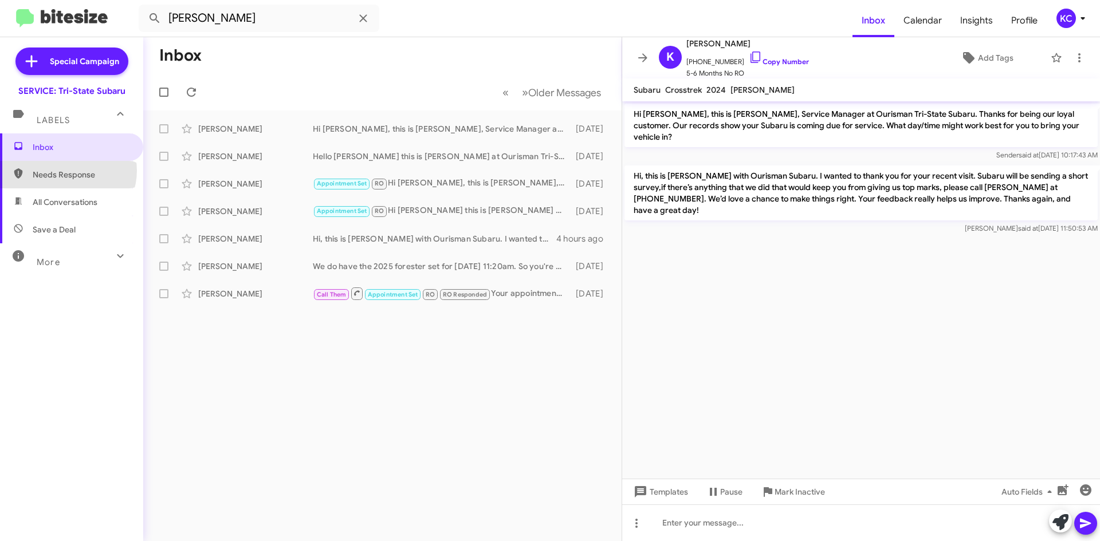
click at [67, 171] on span "Needs Response" at bounding box center [81, 174] width 97 height 11
type input "in:needs-response"
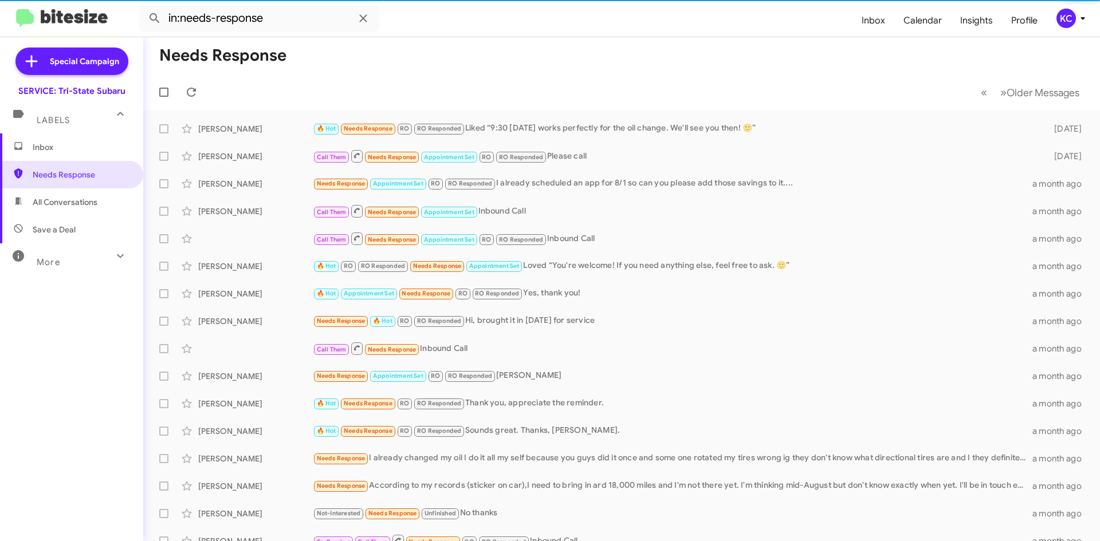
click at [79, 154] on span "Inbox" at bounding box center [71, 147] width 143 height 28
